Goal: Check status

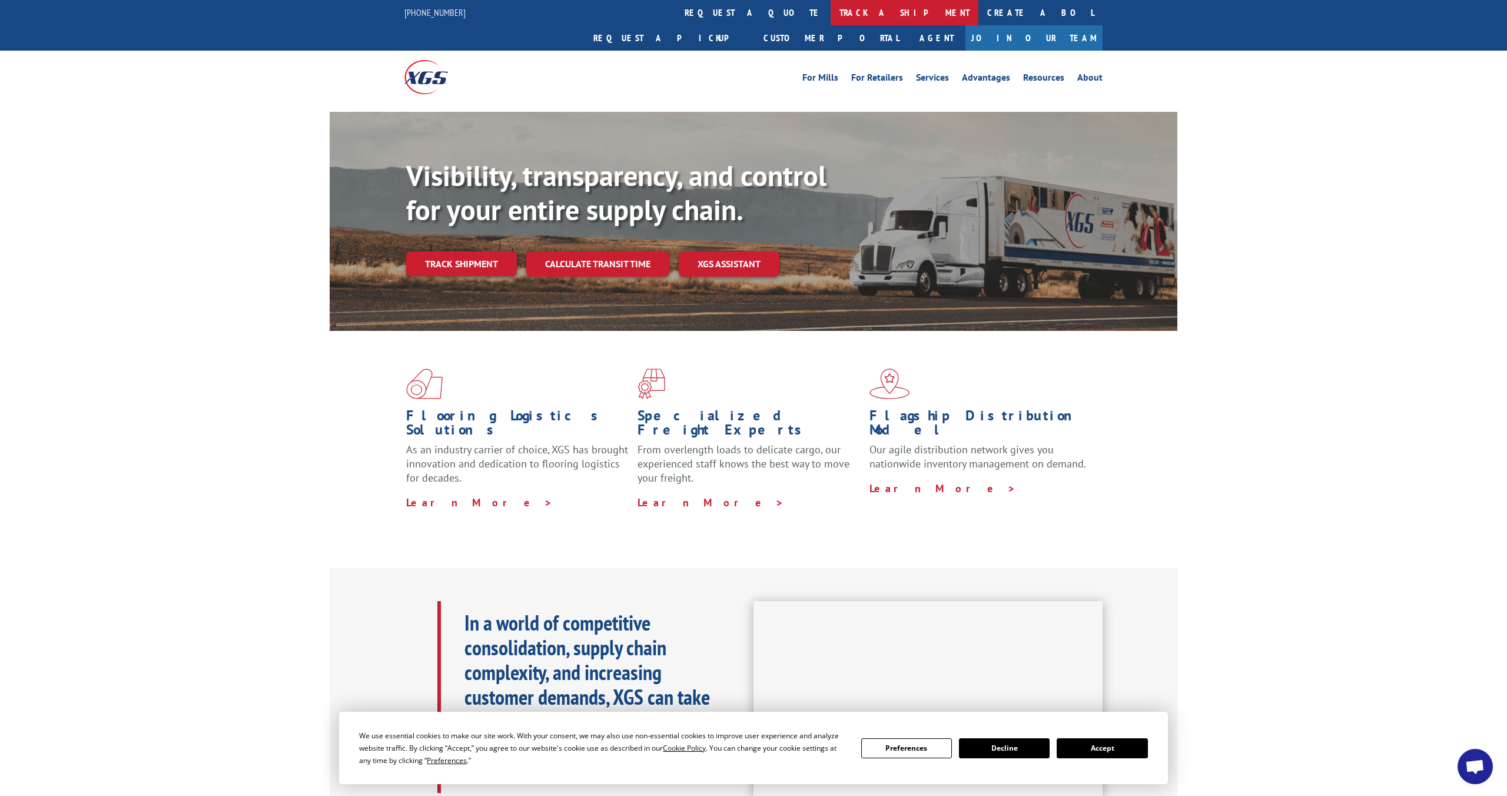
click at [830, 13] on link "track a shipment" at bounding box center [904, 12] width 148 height 25
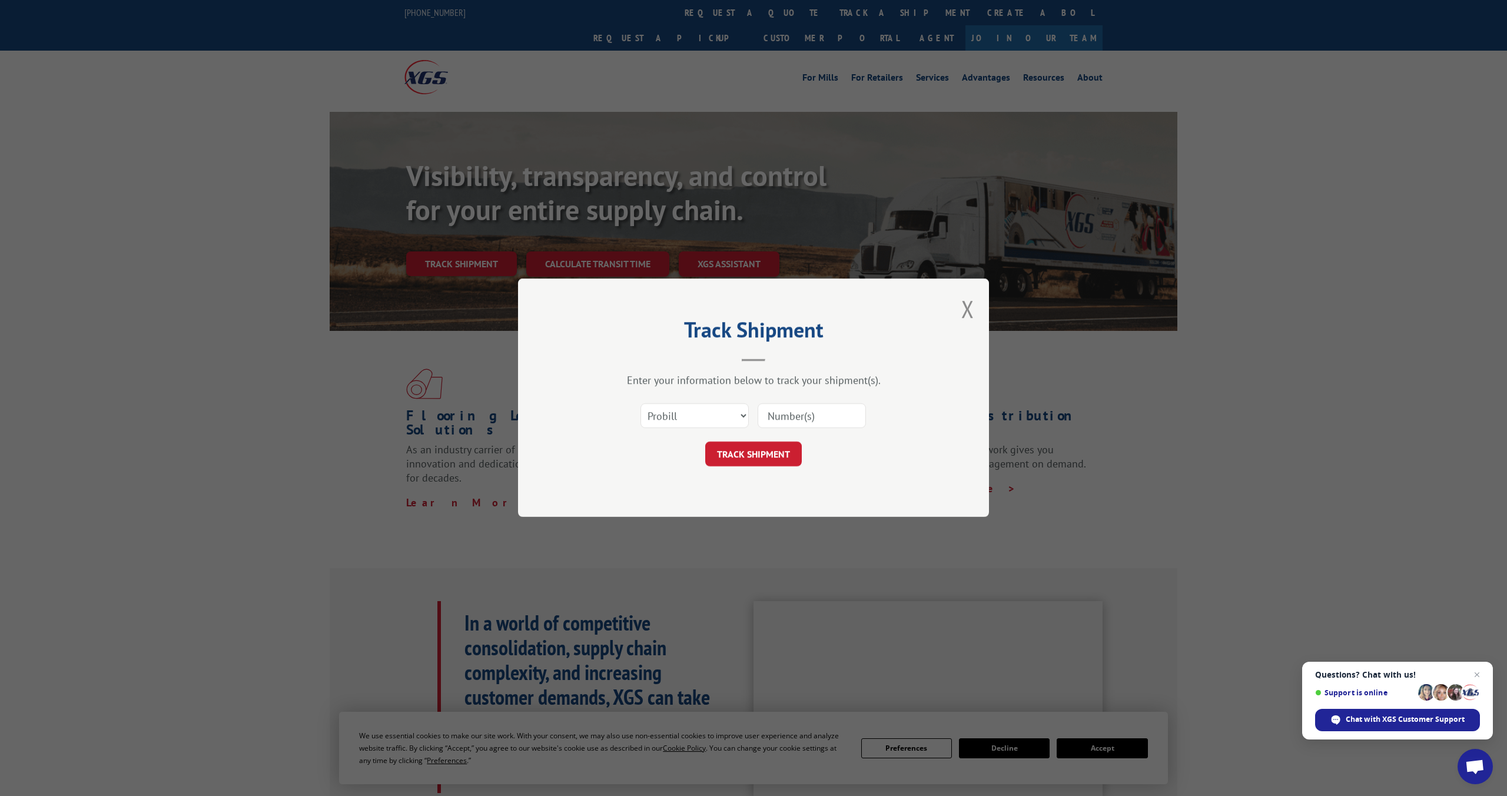
click at [784, 415] on input at bounding box center [811, 416] width 108 height 25
type input "884941649886"
click at [767, 453] on button "TRACK SHIPMENT" at bounding box center [753, 454] width 97 height 25
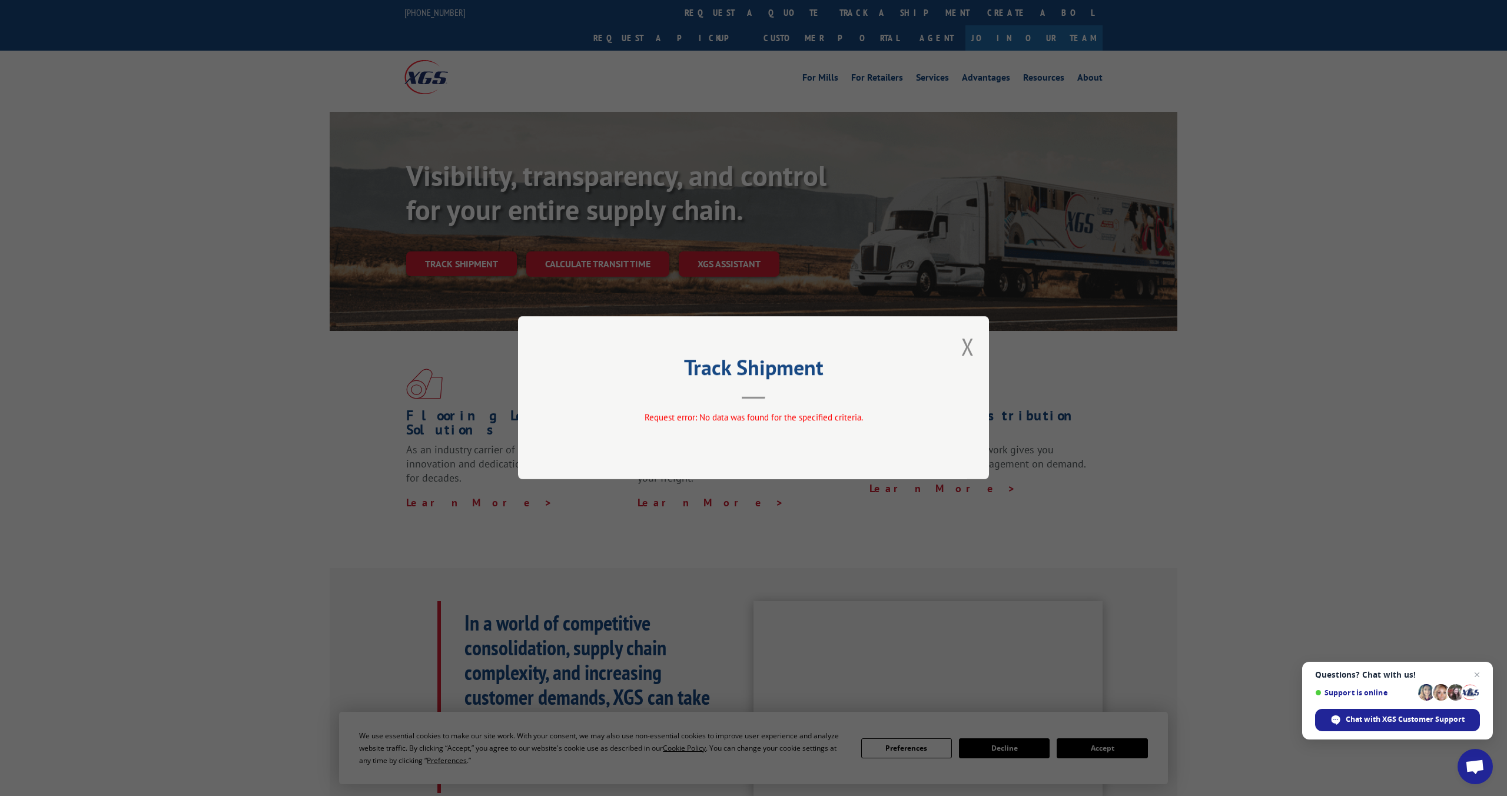
click at [797, 415] on span "Request error: No data was found for the specified criteria." at bounding box center [753, 417] width 218 height 11
click at [756, 399] on hr at bounding box center [754, 398] width 24 height 2
click at [972, 345] on button "Close modal" at bounding box center [967, 346] width 13 height 31
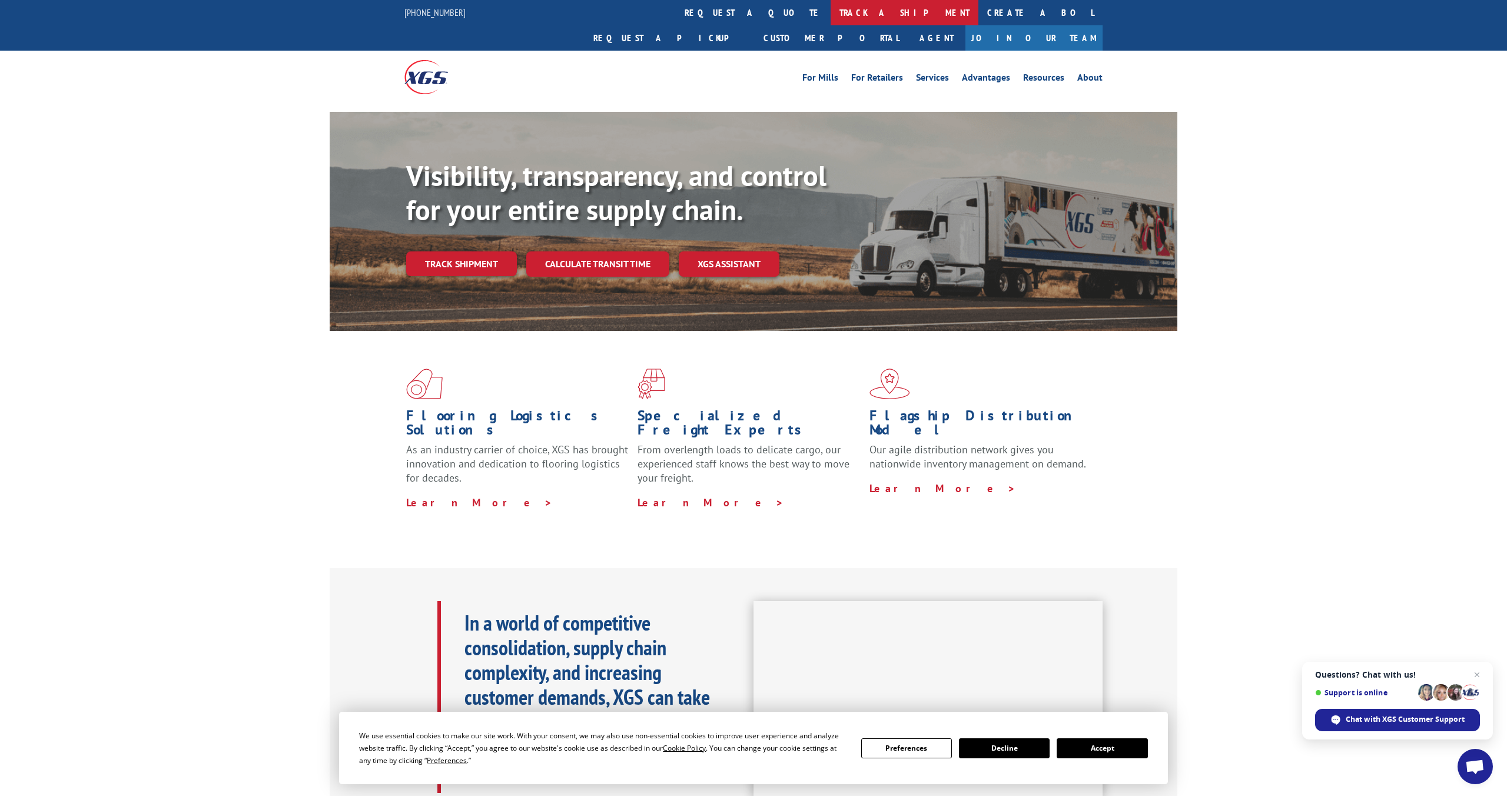
click at [830, 15] on link "track a shipment" at bounding box center [904, 12] width 148 height 25
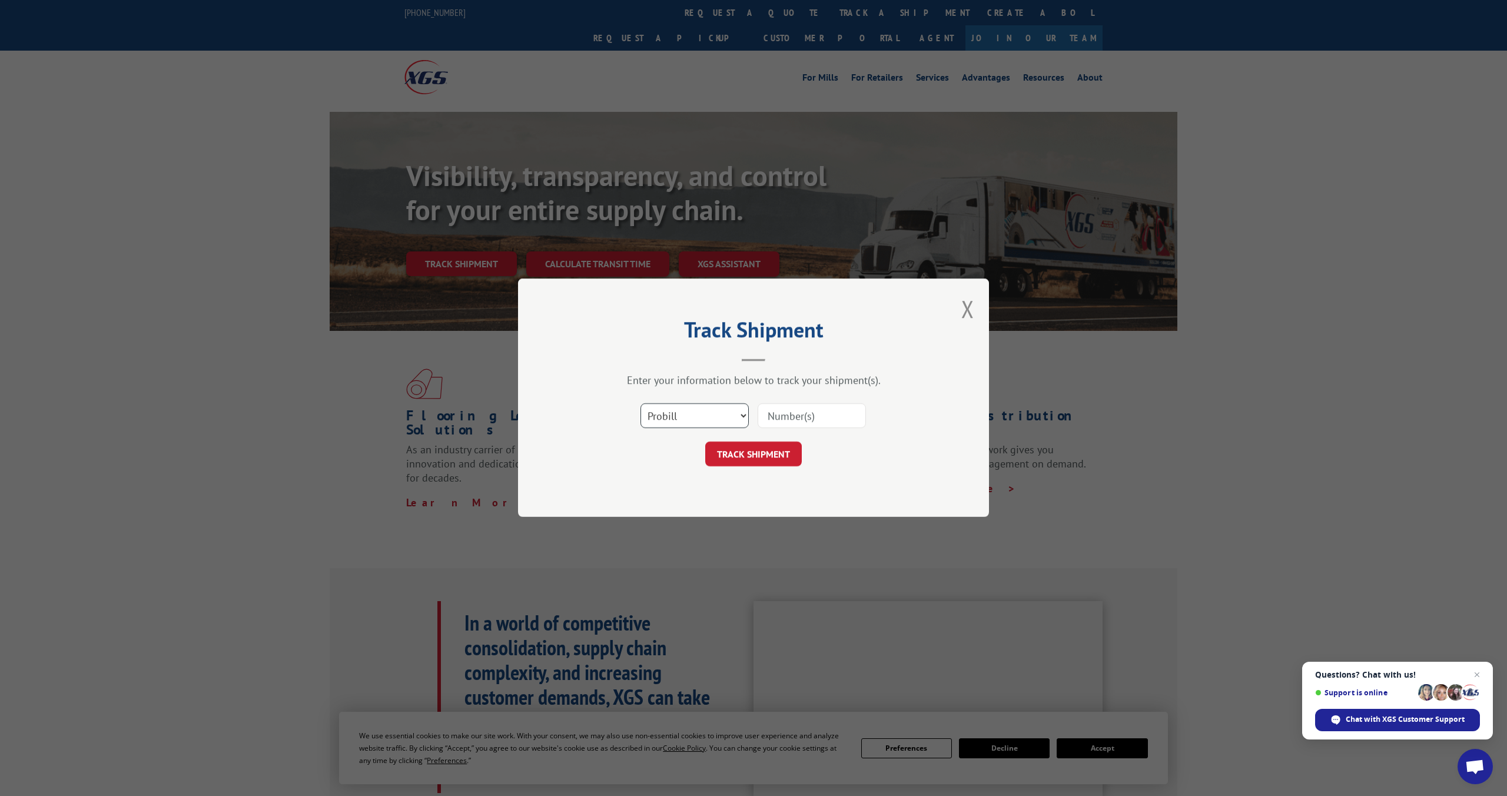
click at [740, 416] on select "Select category... Probill BOL PO" at bounding box center [694, 416] width 108 height 25
select select "bol"
click at [640, 404] on select "Select category... Probill BOL PO" at bounding box center [694, 416] width 108 height 25
click at [789, 414] on input at bounding box center [811, 416] width 108 height 25
type input "884941649886"
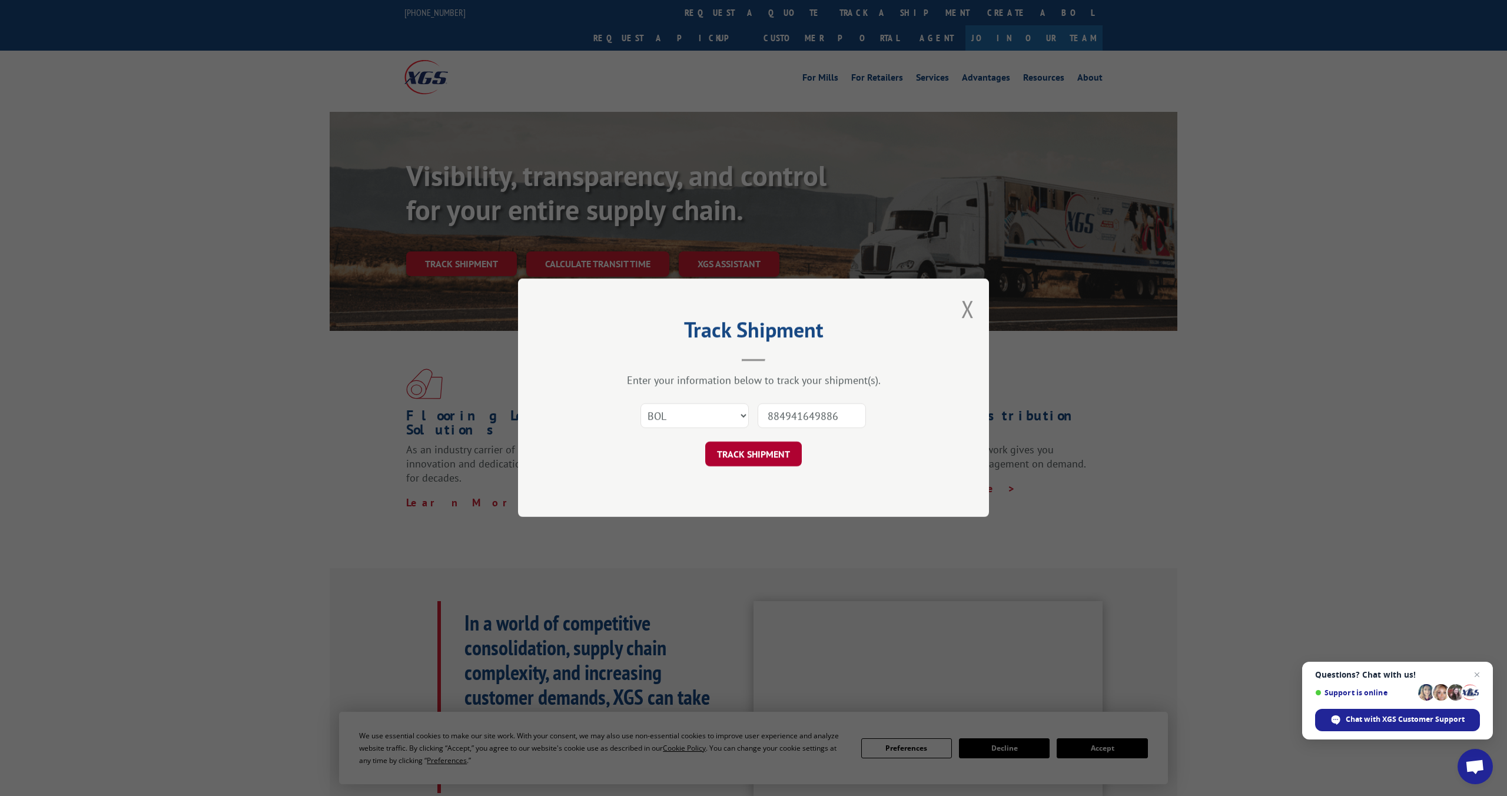
click at [774, 451] on button "TRACK SHIPMENT" at bounding box center [753, 454] width 97 height 25
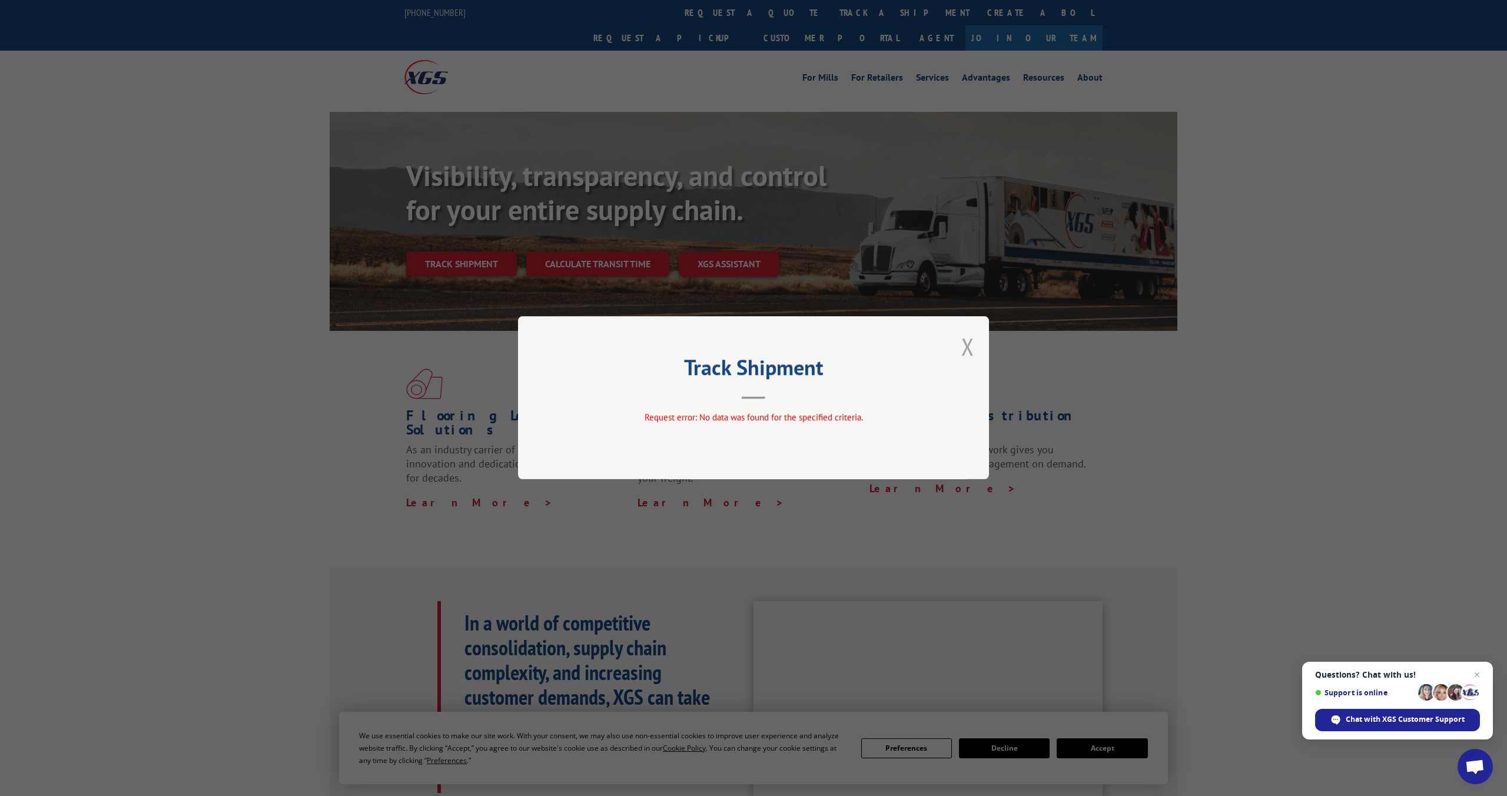
click at [972, 349] on button "Close modal" at bounding box center [967, 346] width 13 height 31
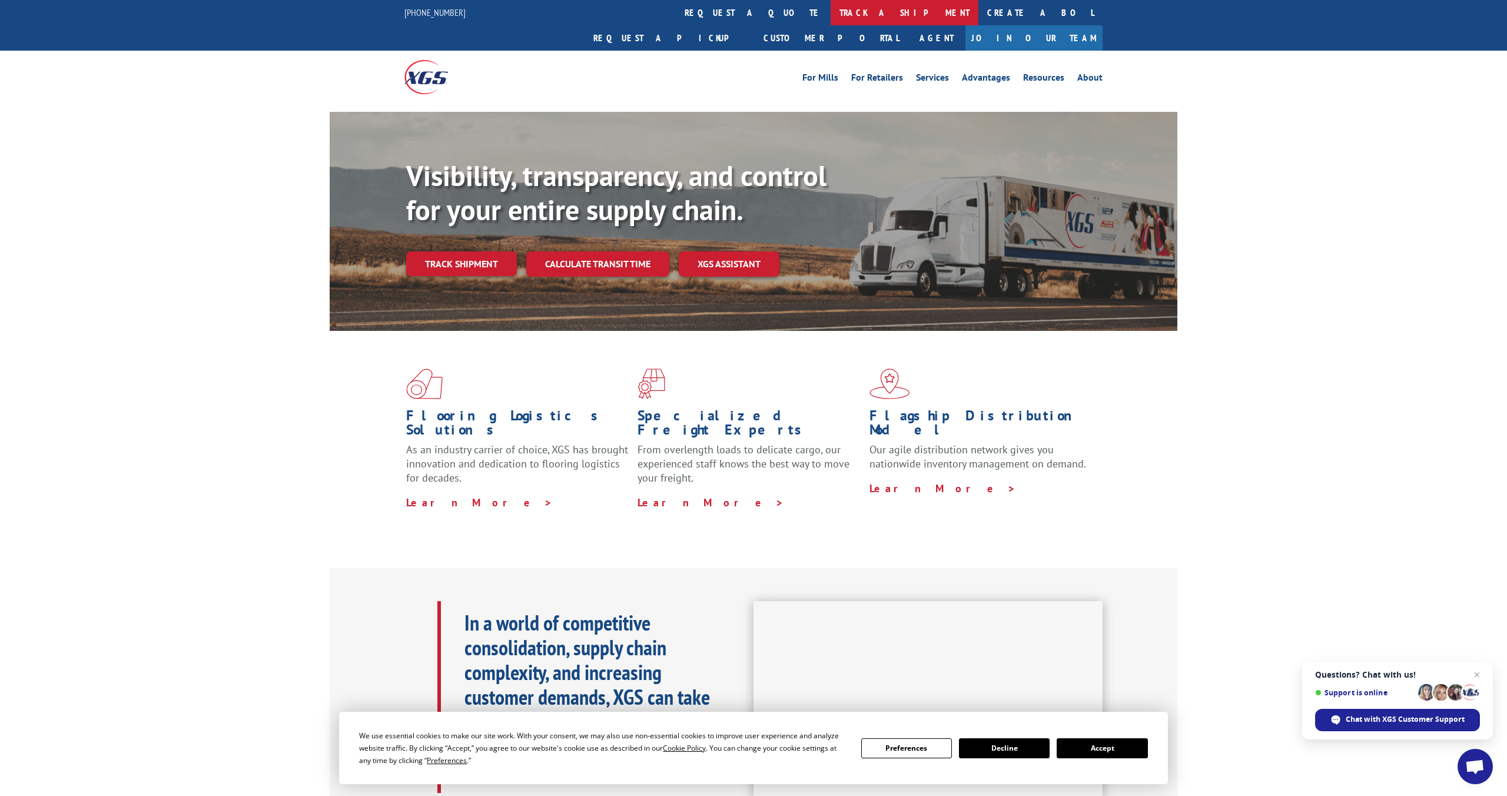
click at [830, 9] on link "track a shipment" at bounding box center [904, 12] width 148 height 25
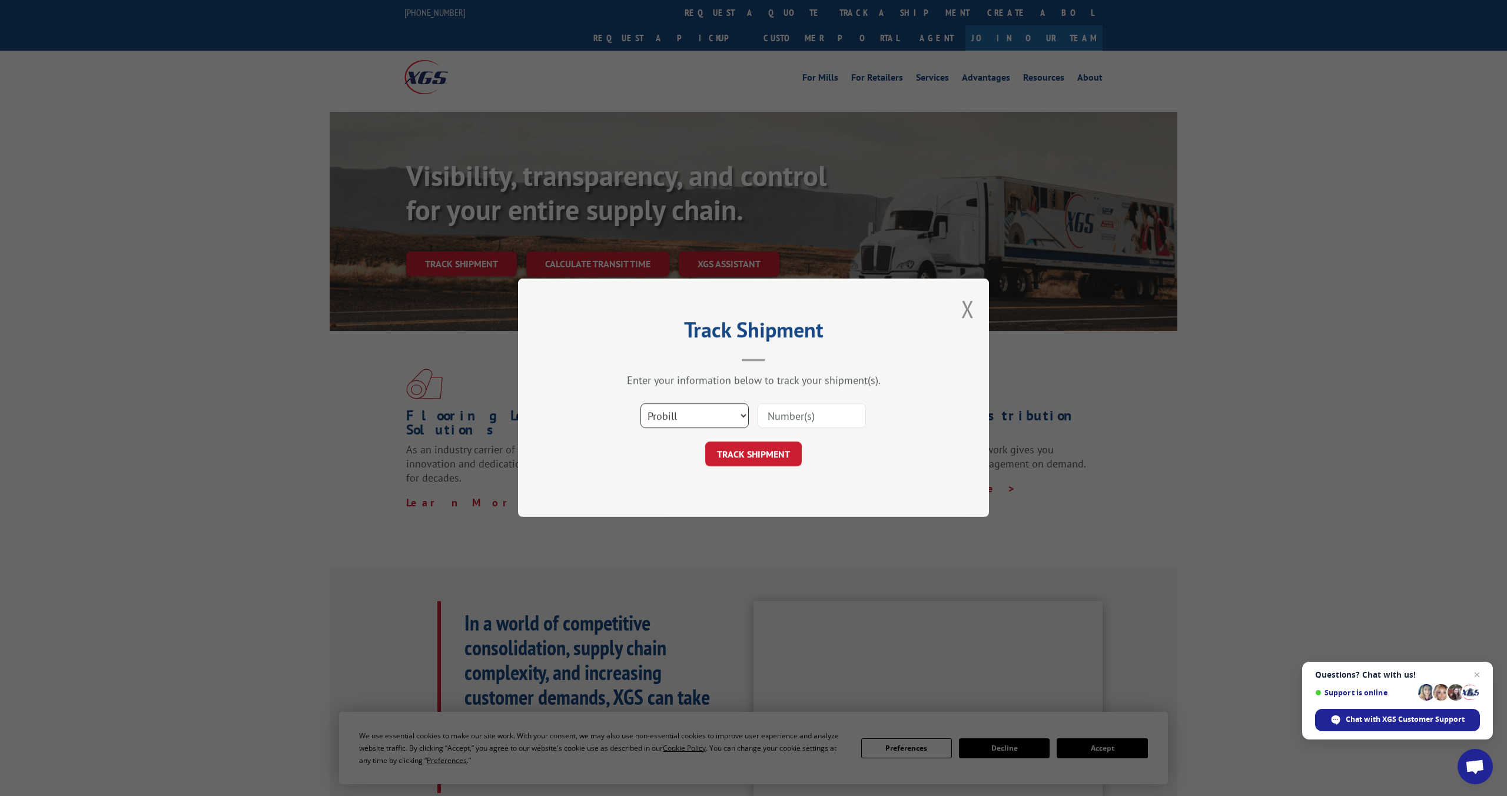
click at [743, 412] on select "Select category... Probill BOL PO" at bounding box center [694, 416] width 108 height 25
click at [640, 404] on select "Select category... Probill BOL PO" at bounding box center [694, 416] width 108 height 25
click at [771, 414] on input at bounding box center [811, 416] width 108 height 25
type input "884941649886"
click at [758, 456] on button "TRACK SHIPMENT" at bounding box center [753, 454] width 97 height 25
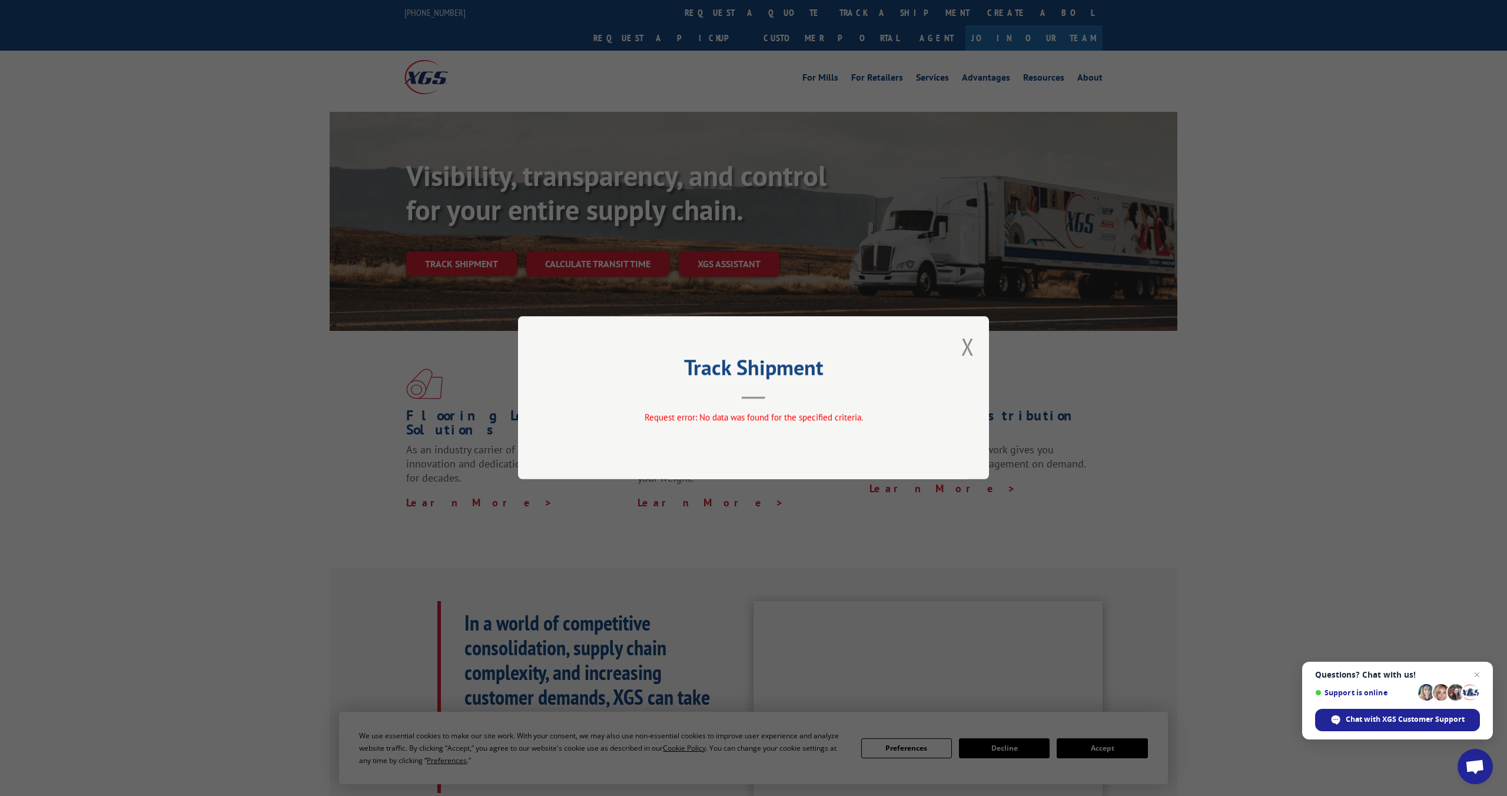
click at [964, 347] on button "Close modal" at bounding box center [967, 346] width 13 height 31
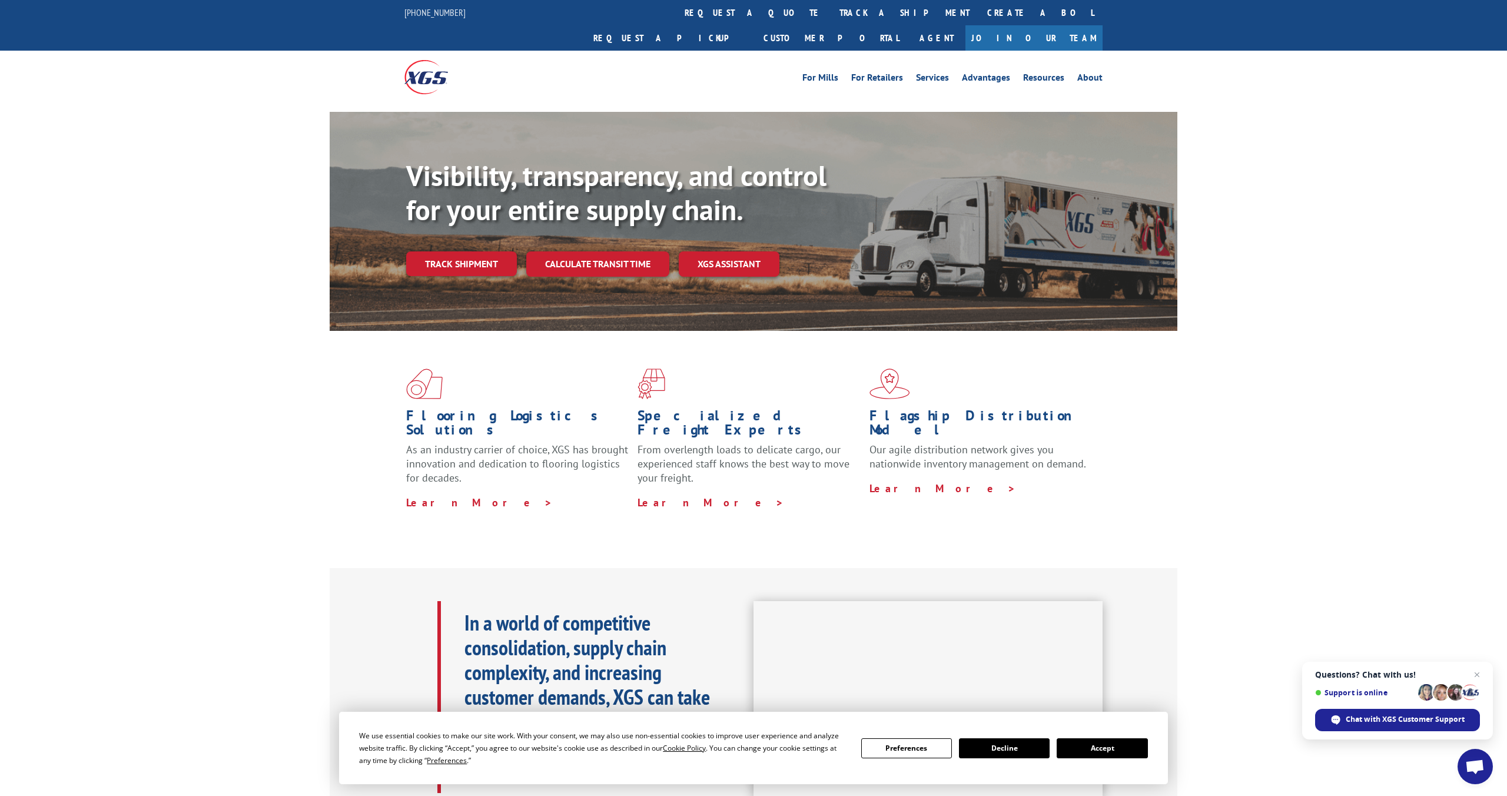
scroll to position [1, 0]
